Goal: Use online tool/utility: Utilize a website feature to perform a specific function

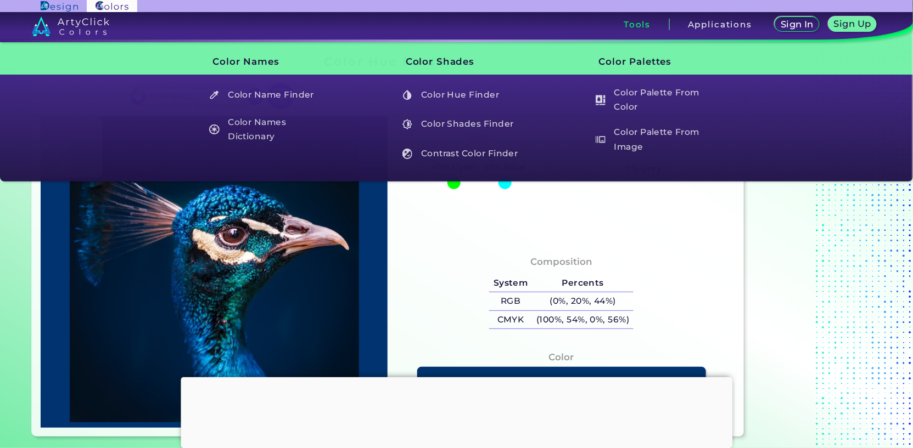
click at [476, 121] on h5 "Color Shades Finder" at bounding box center [461, 124] width 128 height 21
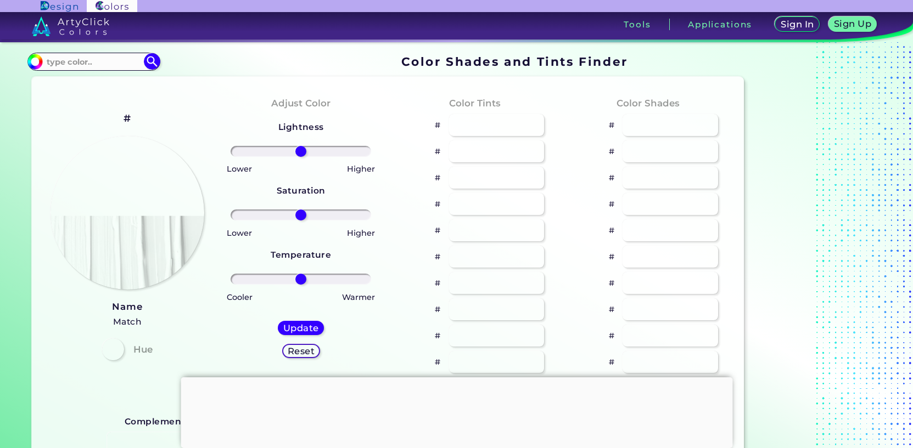
type input "#70e6d2"
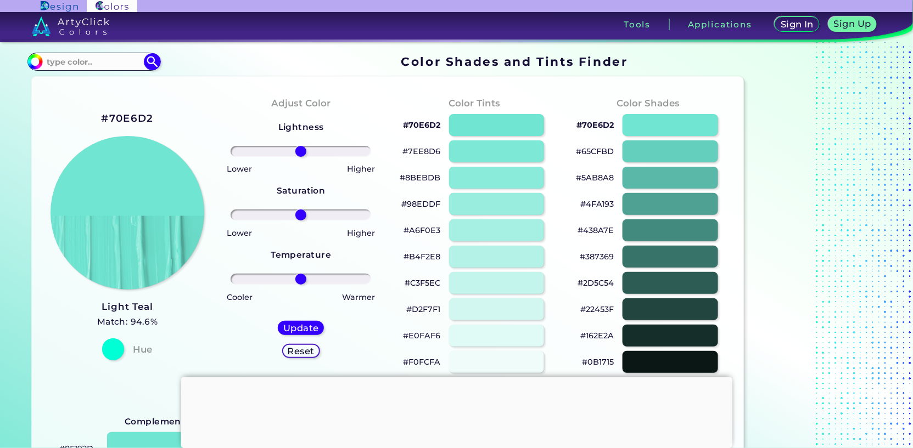
click at [55, 63] on input at bounding box center [94, 61] width 102 height 15
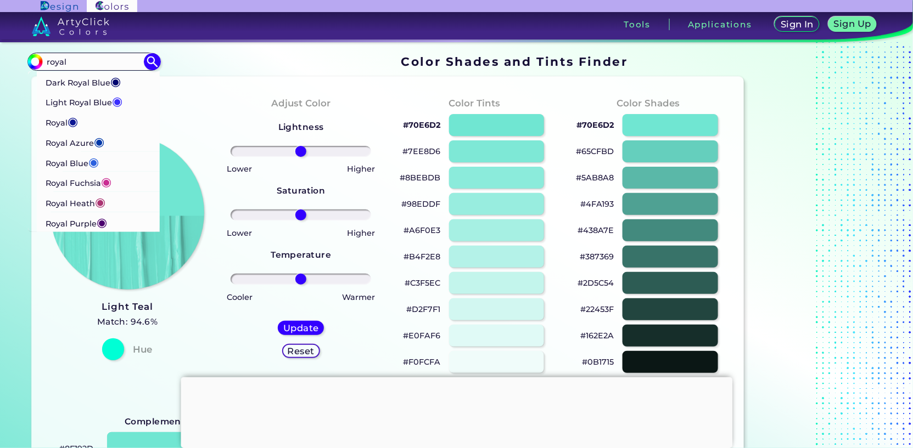
type input "royal"
click at [63, 163] on p "Royal Blue ◉" at bounding box center [72, 162] width 53 height 20
type input "#2b60de"
type input "#2B60DE"
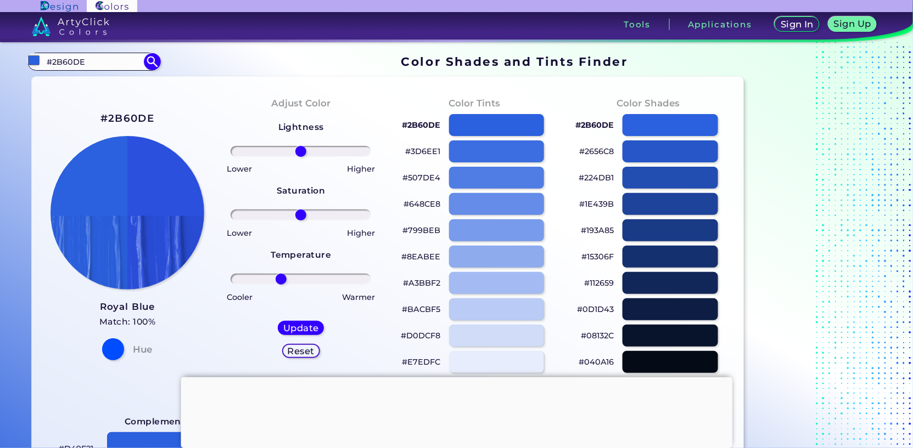
drag, startPoint x: 301, startPoint y: 278, endPoint x: 281, endPoint y: 279, distance: 20.3
click at [281, 279] on input "range" at bounding box center [301, 279] width 141 height 11
drag, startPoint x: 575, startPoint y: 123, endPoint x: 608, endPoint y: 125, distance: 33.0
click at [616, 129] on div "#2B60DE" at bounding box center [648, 125] width 156 height 26
copy p "#2B60DE"
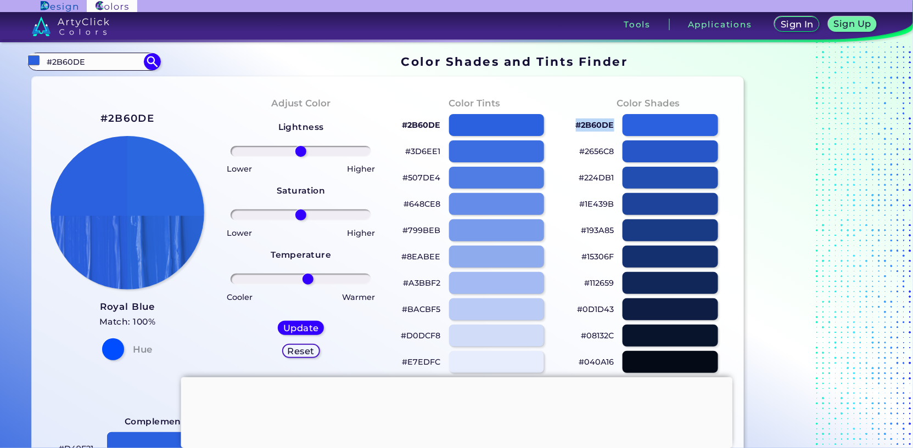
drag, startPoint x: 281, startPoint y: 278, endPoint x: 308, endPoint y: 281, distance: 27.0
type input "11"
click at [308, 281] on input "range" at bounding box center [301, 279] width 141 height 11
click at [99, 63] on input "#2B60DE" at bounding box center [94, 61] width 102 height 15
type input "#"
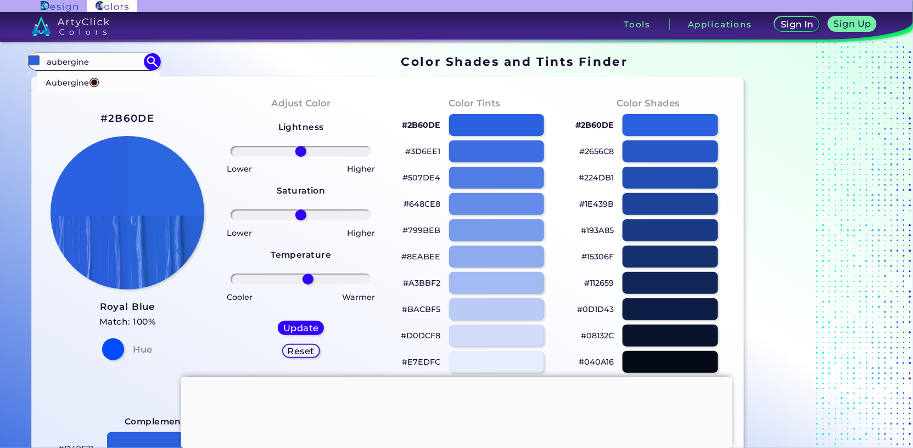
type input "aubergine"
click at [70, 83] on p "Aubergine ◉" at bounding box center [73, 81] width 54 height 20
type input "#3b0910"
type input "#3B0910"
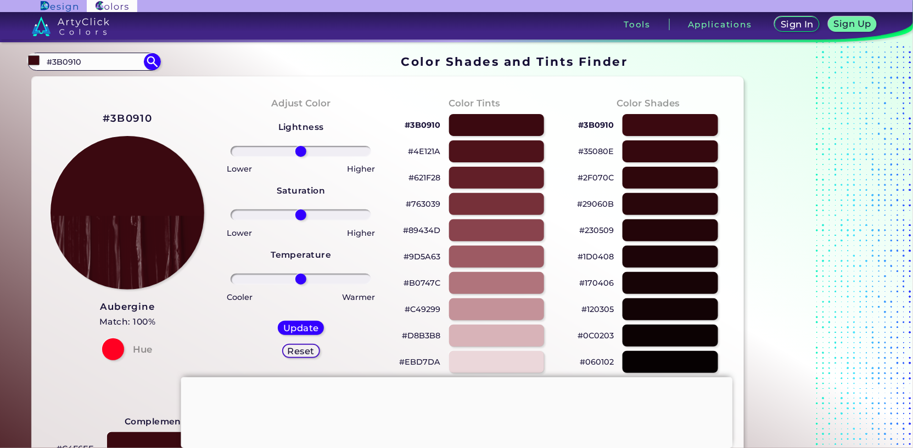
click at [289, 284] on div at bounding box center [301, 279] width 156 height 13
type input "-3"
click at [299, 278] on input "range" at bounding box center [301, 279] width 141 height 11
click at [112, 65] on input "#3B0910" at bounding box center [94, 61] width 102 height 15
type input "#"
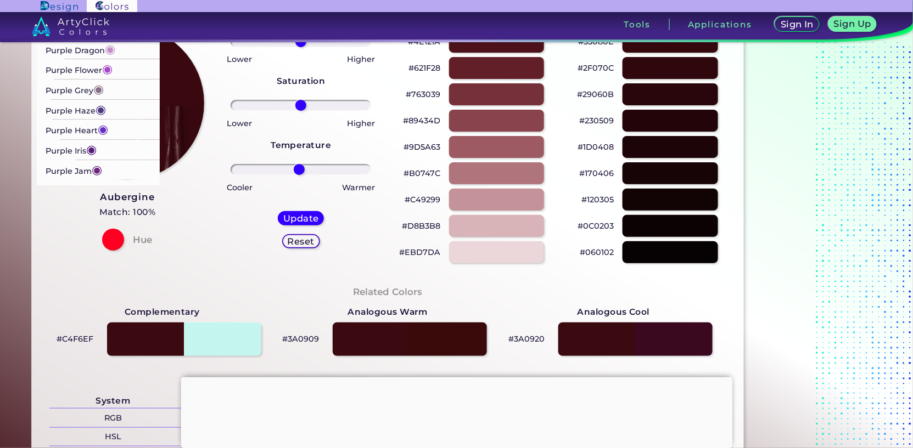
scroll to position [733, 0]
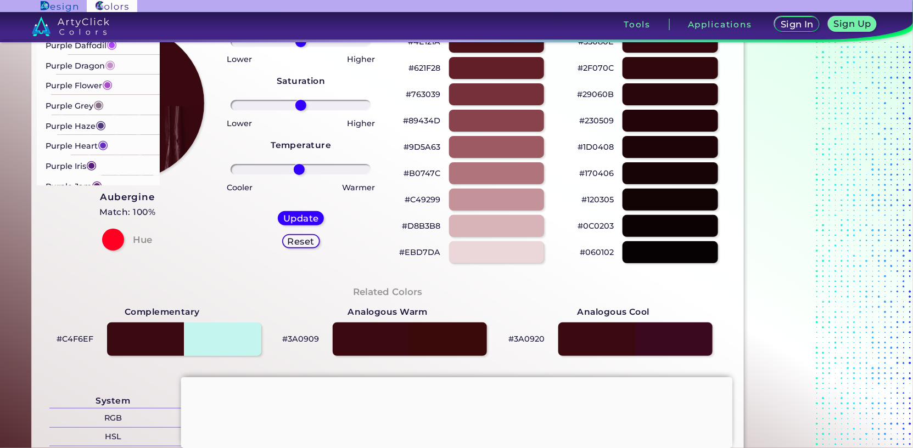
type input "purple"
click at [72, 171] on p "Purple Iris ◉" at bounding box center [71, 165] width 51 height 20
type input "#571b7e"
type input "#571B7E"
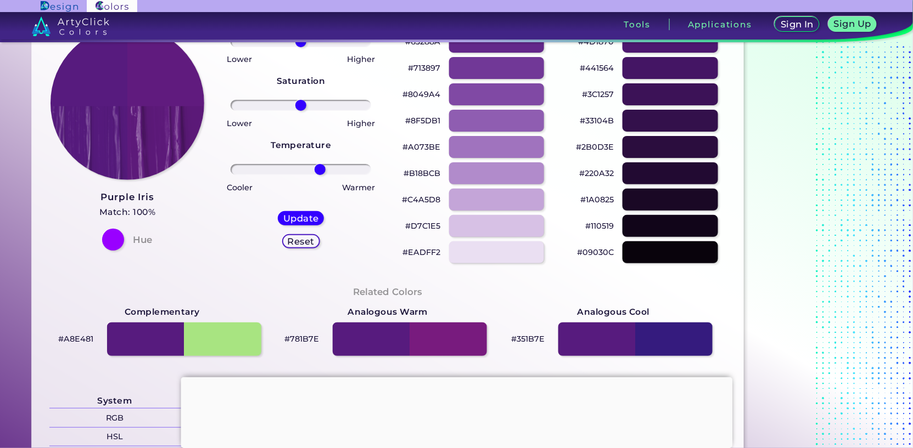
drag, startPoint x: 301, startPoint y: 171, endPoint x: 319, endPoint y: 175, distance: 19.0
type input "29"
click at [319, 175] on input "range" at bounding box center [301, 169] width 141 height 11
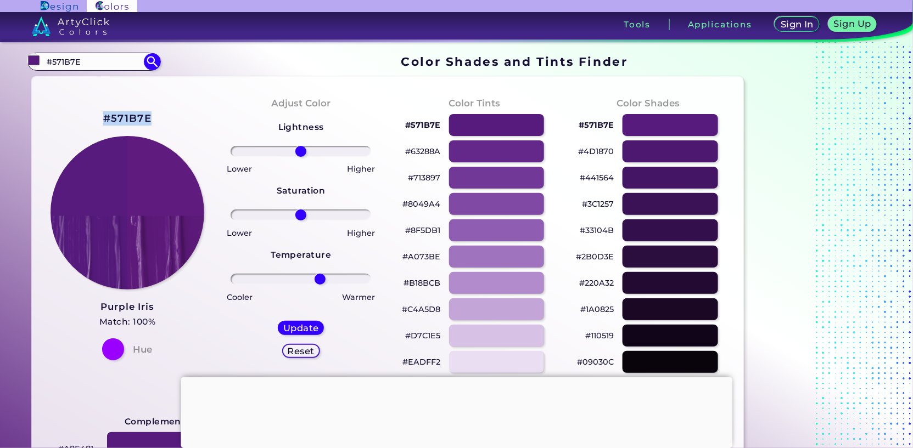
drag, startPoint x: 100, startPoint y: 116, endPoint x: 160, endPoint y: 114, distance: 59.9
click at [160, 114] on div "#571B7E Purple Iris Match: 100% Hue" at bounding box center [127, 235] width 173 height 299
copy h2 "#571B7E"
click at [135, 59] on input "#571B7E" at bounding box center [94, 61] width 102 height 15
type input "#"
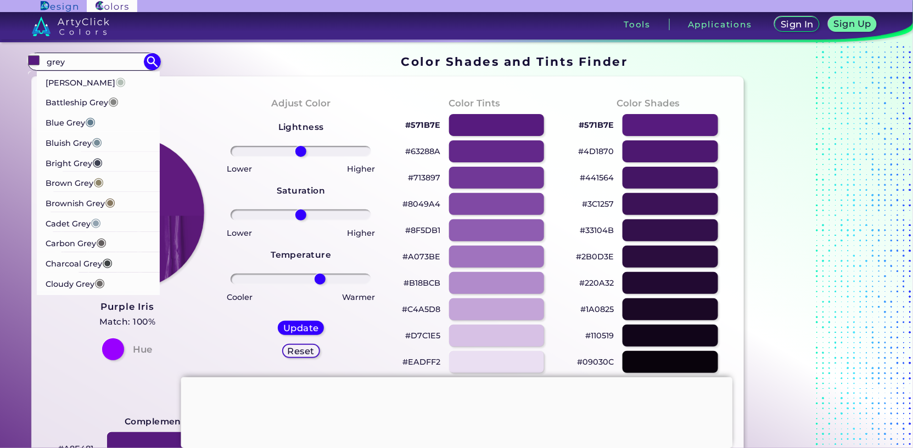
type input "grey"
click at [73, 117] on p "Blue Grey ◉" at bounding box center [71, 121] width 50 height 20
type input "#607c8e"
type input "#607C8E"
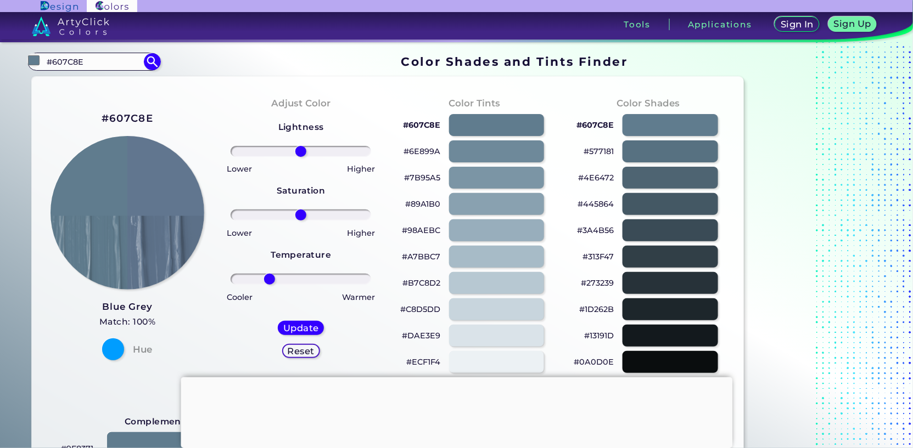
drag, startPoint x: 302, startPoint y: 278, endPoint x: 284, endPoint y: 284, distance: 19.1
type input "-49"
click at [269, 282] on input "range" at bounding box center [301, 279] width 141 height 11
click at [478, 311] on div at bounding box center [497, 310] width 96 height 23
type input "#c8d5dd"
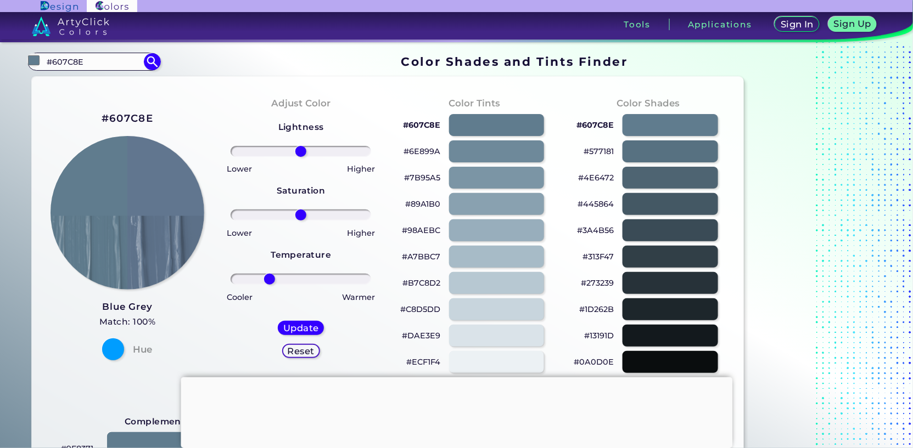
type input "0"
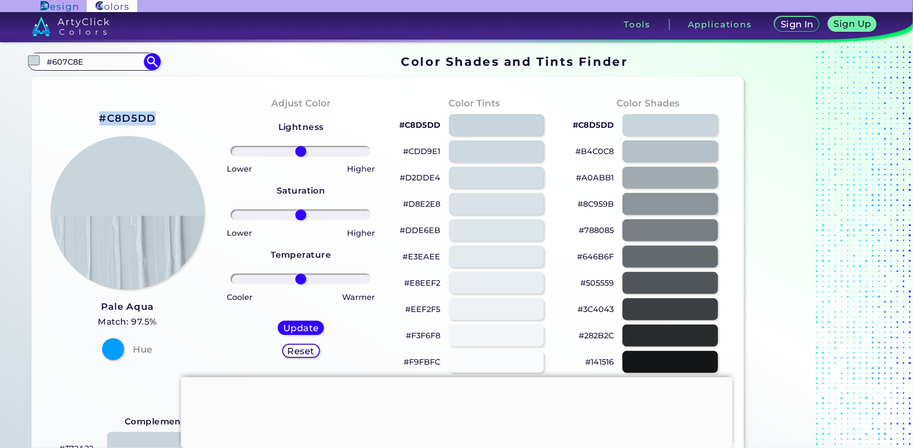
drag, startPoint x: 158, startPoint y: 119, endPoint x: 89, endPoint y: 116, distance: 69.2
click at [89, 116] on div "#C8D5DD Pale Aqua Match: 97.5% Hue" at bounding box center [127, 235] width 173 height 299
copy h2 "#C8D5DD"
click at [127, 63] on input "#607C8E" at bounding box center [94, 61] width 102 height 15
type input "#"
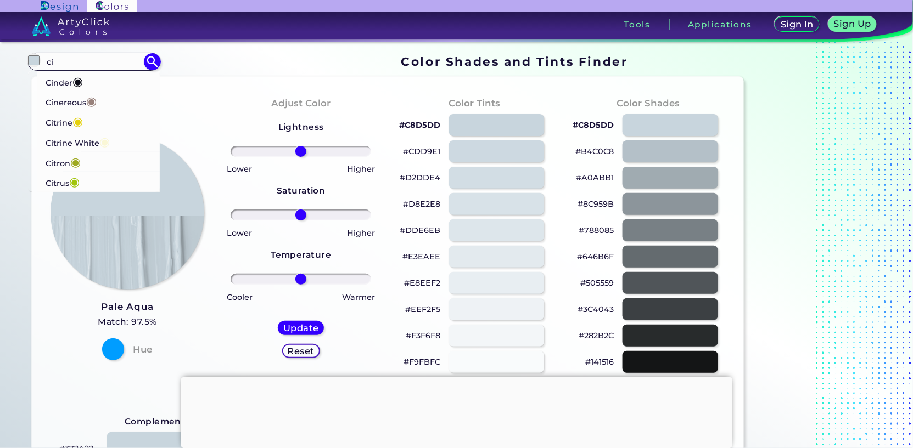
type input "c"
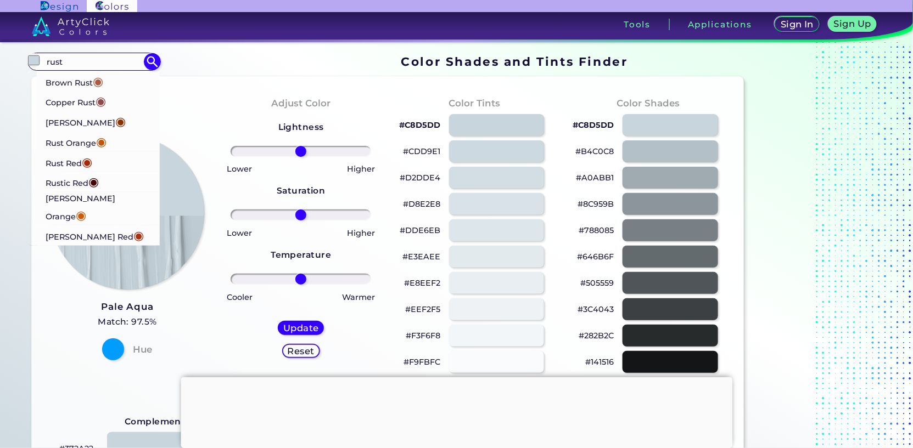
type input "rust"
click at [70, 120] on p "[PERSON_NAME] ◉" at bounding box center [86, 121] width 80 height 20
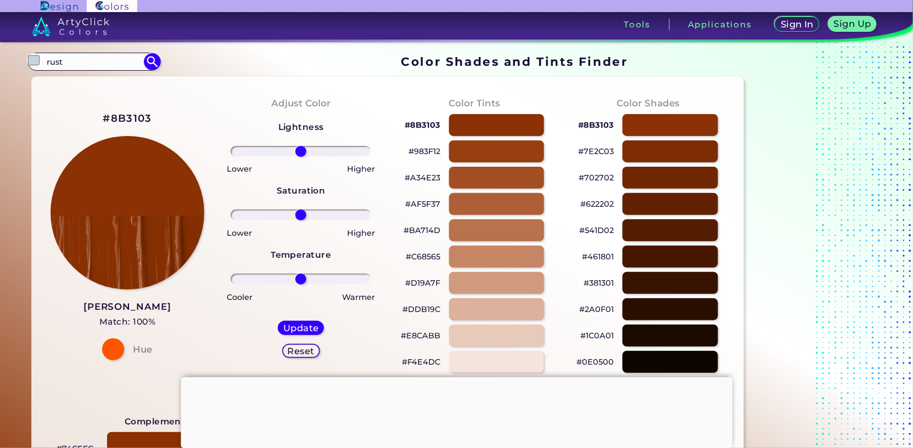
type input "#8b3103"
drag, startPoint x: 154, startPoint y: 118, endPoint x: 94, endPoint y: 116, distance: 59.3
click at [94, 116] on div "#8B3103 Rust Brown Match: 100% Hue" at bounding box center [127, 235] width 173 height 299
copy h2 "#8B3103"
click at [103, 61] on input "#8B3103" at bounding box center [94, 61] width 102 height 15
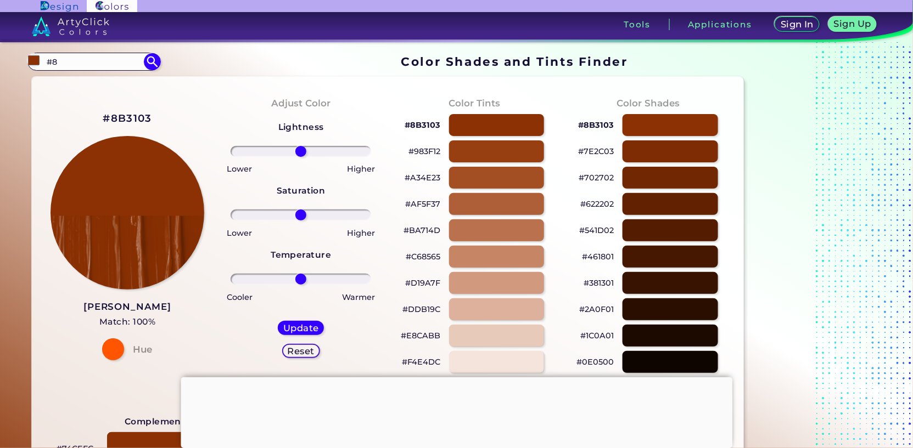
type input "#"
type input "fuchsia"
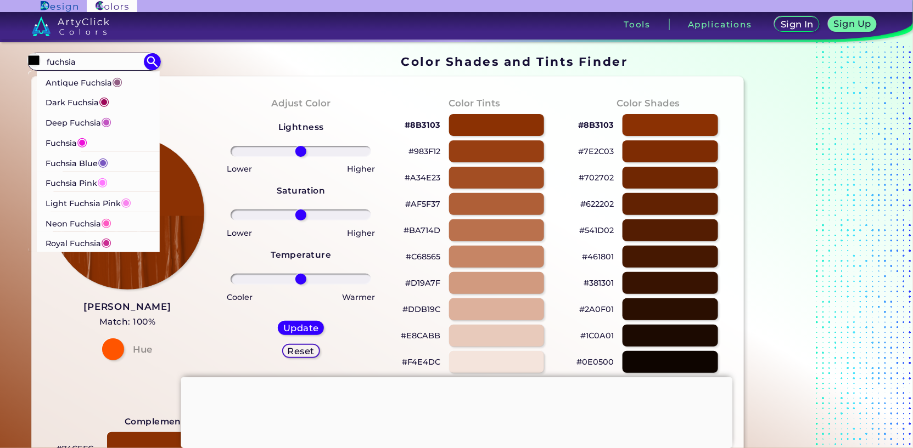
click at [64, 142] on p "Fuchsia ◉" at bounding box center [67, 142] width 42 height 20
type input "#ed0dd9"
type input "#ED0DD9"
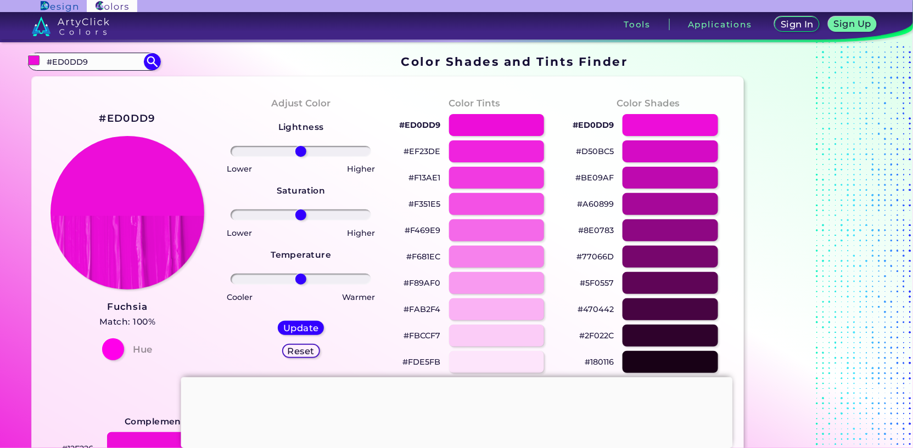
click at [644, 228] on div at bounding box center [670, 231] width 96 height 23
type input "#8e0783"
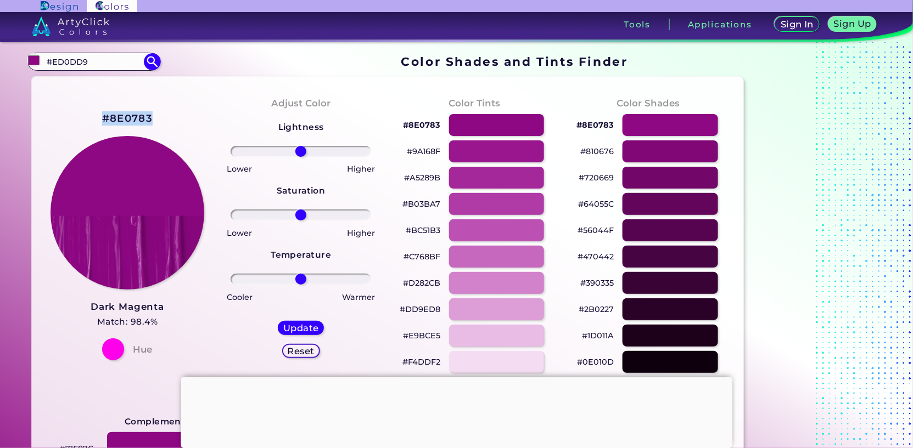
drag, startPoint x: 156, startPoint y: 118, endPoint x: 98, endPoint y: 115, distance: 58.8
click at [98, 115] on div "#8E0783 Dark Magenta Match: 98.4% Hue" at bounding box center [127, 235] width 173 height 299
click at [199, 100] on div "#8E0783 Dark Magenta Match: 98.4% Hue" at bounding box center [127, 235] width 173 height 299
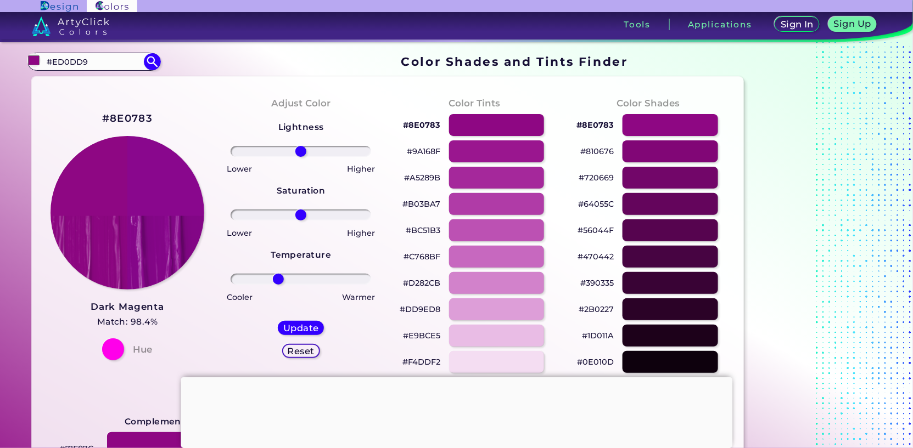
drag, startPoint x: 299, startPoint y: 280, endPoint x: 278, endPoint y: 281, distance: 20.9
type input "-35"
click at [278, 281] on input "range" at bounding box center [301, 279] width 141 height 11
drag, startPoint x: 300, startPoint y: 216, endPoint x: 321, endPoint y: 216, distance: 20.3
type input "30"
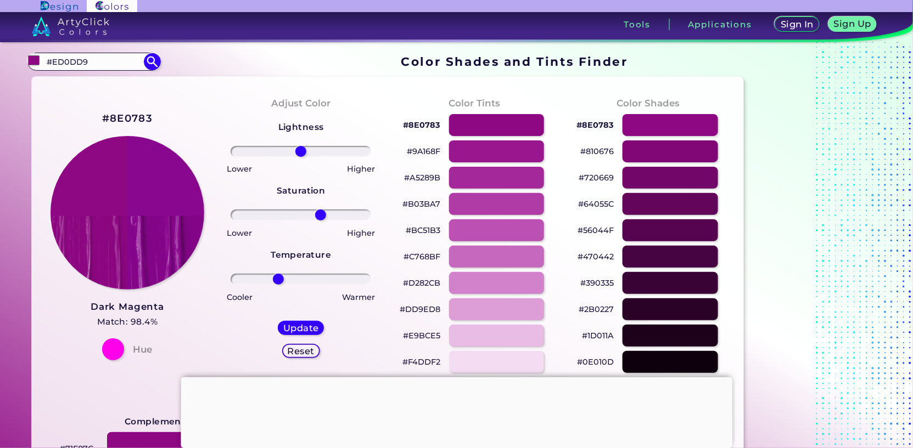
click at [321, 216] on input "range" at bounding box center [301, 215] width 141 height 11
click at [157, 118] on div "#8E0783 Dark Magenta Match: 98.4% Hue" at bounding box center [127, 235] width 173 height 299
drag, startPoint x: 618, startPoint y: 151, endPoint x: 580, endPoint y: 150, distance: 37.9
click at [579, 149] on div "#810676" at bounding box center [648, 151] width 156 height 26
copy div "#810676"
